Goal: Task Accomplishment & Management: Manage account settings

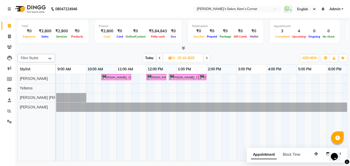
scroll to position [0, 21]
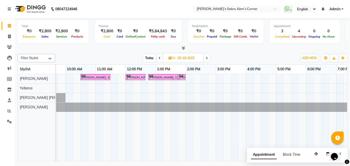
click at [148, 57] on span "Today" at bounding box center [149, 58] width 13 height 8
type input "02-10-2025"
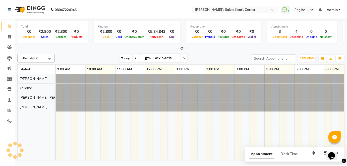
scroll to position [0, 0]
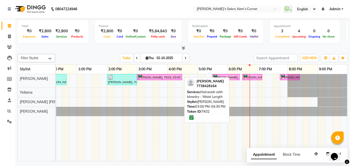
click at [158, 77] on div "[PERSON_NAME], TK02, 03:00 PM-04:30 PM, Hairwash with blowdry - Waist Length" at bounding box center [160, 77] width 44 height 5
select select "6"
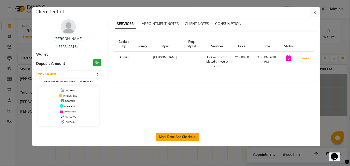
click at [176, 138] on button "Mark Done And Checkout" at bounding box center [177, 137] width 43 height 8
select select "6386"
select select "service"
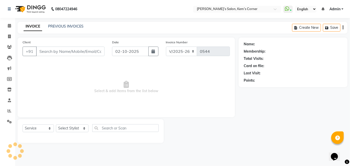
type input "7738428164"
select select "50293"
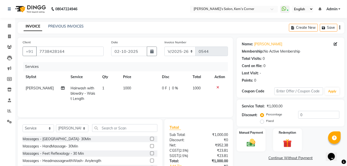
click at [217, 87] on icon at bounding box center [217, 88] width 3 height 4
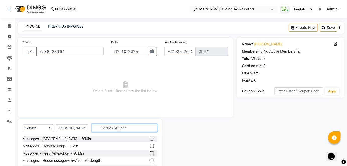
click at [113, 127] on input "text" at bounding box center [124, 128] width 65 height 8
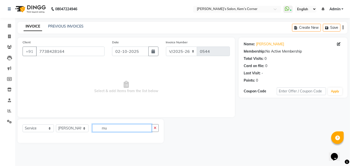
type input "m"
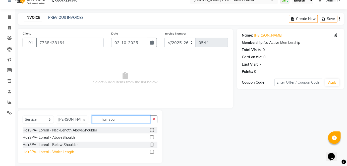
scroll to position [13, 0]
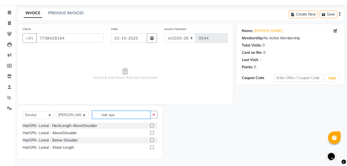
type input "hair spa"
click at [150, 139] on label at bounding box center [152, 140] width 4 height 4
click at [150, 139] on input "checkbox" at bounding box center [151, 140] width 3 height 3
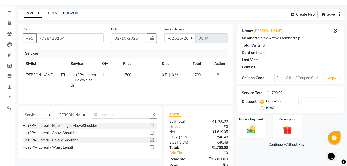
checkbox input "false"
click at [130, 74] on td "1700" at bounding box center [139, 80] width 39 height 22
select select "50293"
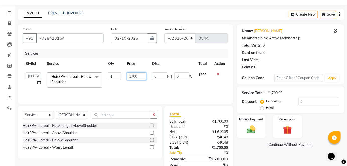
click at [139, 79] on input "1700" at bounding box center [136, 76] width 19 height 8
type input "1"
type input "2000"
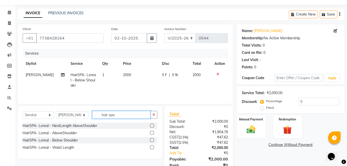
click at [130, 116] on input "hair spa" at bounding box center [121, 115] width 58 height 8
type input "h"
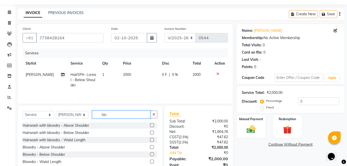
scroll to position [34, 0]
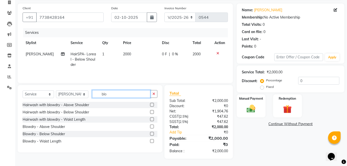
type input "blo"
click at [151, 133] on label at bounding box center [152, 134] width 4 height 4
click at [151, 133] on input "checkbox" at bounding box center [151, 134] width 3 height 3
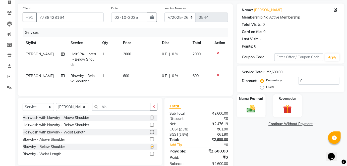
checkbox input "false"
click at [245, 105] on img at bounding box center [251, 109] width 15 height 10
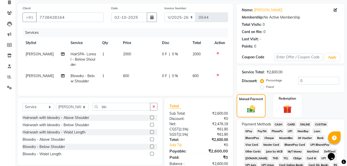
click at [288, 123] on span "CARD" at bounding box center [291, 125] width 11 height 6
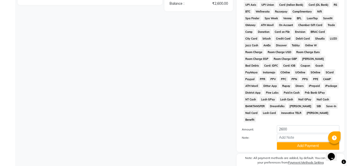
scroll to position [211, 0]
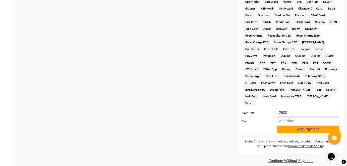
click at [310, 126] on button "Add Payment" at bounding box center [308, 130] width 62 height 8
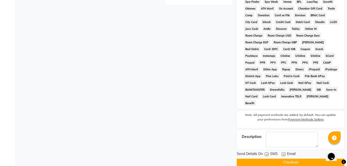
click at [283, 153] on label at bounding box center [283, 155] width 4 height 4
click at [283, 153] on input "checkbox" at bounding box center [282, 154] width 3 height 3
checkbox input "false"
click at [281, 159] on button "Checkout" at bounding box center [290, 163] width 108 height 8
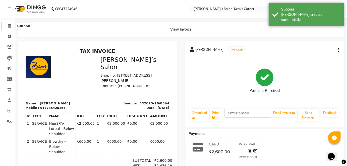
click at [9, 26] on icon at bounding box center [9, 26] width 3 height 4
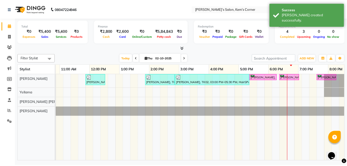
scroll to position [0, 60]
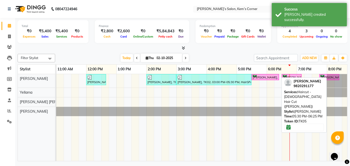
click at [261, 75] on div "[PERSON_NAME], TK05, 05:30 PM-06:25 PM, Haircut - [DEMOGRAPHIC_DATA] Hair Cut (…" at bounding box center [265, 77] width 26 height 5
select select "6"
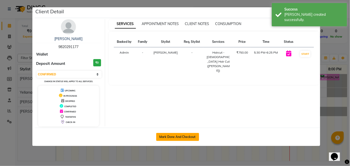
click at [181, 134] on button "Mark Done And Checkout" at bounding box center [177, 137] width 43 height 8
select select "service"
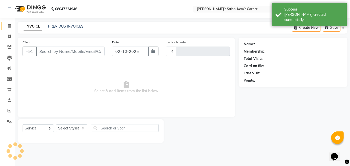
type input "0545"
select select "6386"
type input "9820291177"
select select "50293"
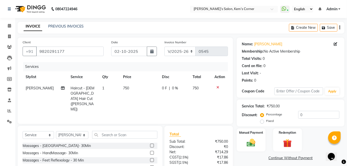
click at [132, 88] on td "750" at bounding box center [139, 99] width 39 height 32
select select "50293"
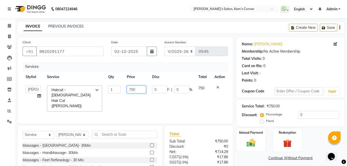
click at [135, 90] on input "750" at bounding box center [136, 90] width 19 height 8
type input "7"
type input "600"
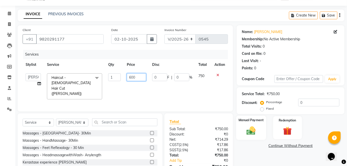
scroll to position [23, 0]
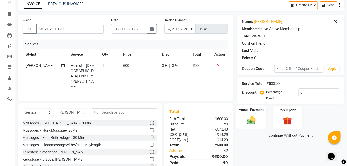
click at [247, 114] on div "Manual Payment" at bounding box center [251, 118] width 30 height 24
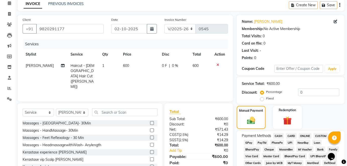
click at [278, 135] on span "CASH" at bounding box center [278, 136] width 11 height 6
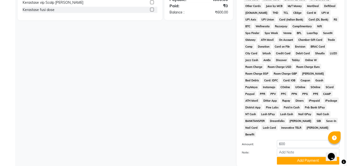
scroll to position [182, 0]
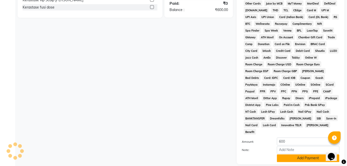
click at [300, 155] on button "Add Payment" at bounding box center [308, 159] width 62 height 8
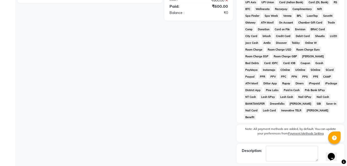
scroll to position [213, 0]
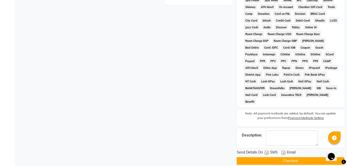
click at [281, 151] on label at bounding box center [283, 153] width 4 height 4
click at [281, 152] on input "checkbox" at bounding box center [282, 153] width 3 height 3
checkbox input "false"
click at [285, 157] on button "Checkout" at bounding box center [290, 161] width 108 height 8
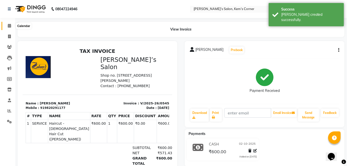
click at [12, 26] on span at bounding box center [9, 26] width 9 height 6
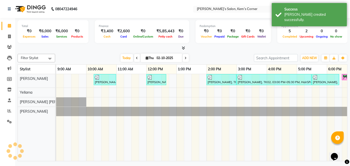
scroll to position [0, 100]
